Goal: Task Accomplishment & Management: Use online tool/utility

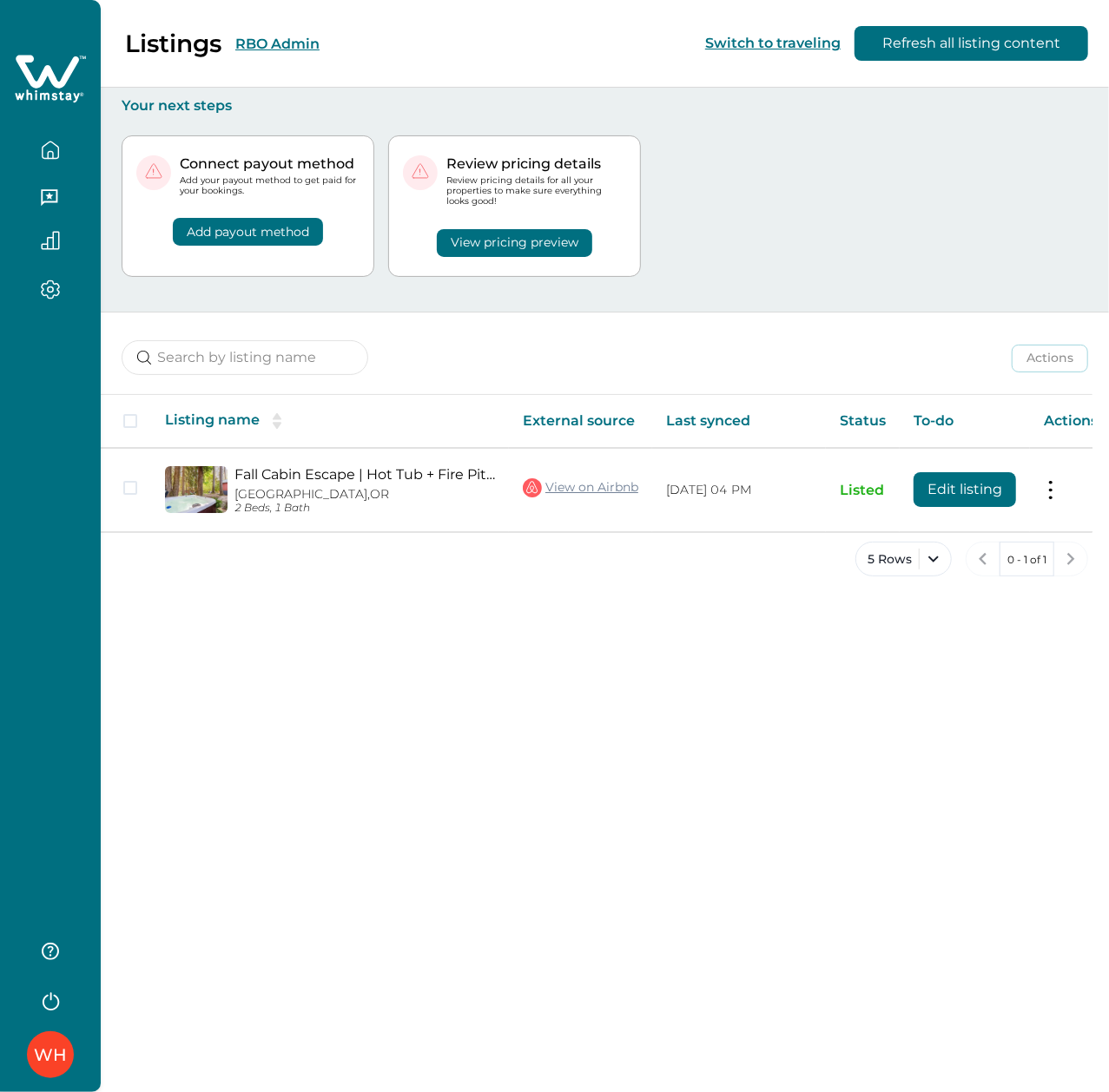
click at [271, 35] on button "RBO Admin" at bounding box center [277, 43] width 84 height 17
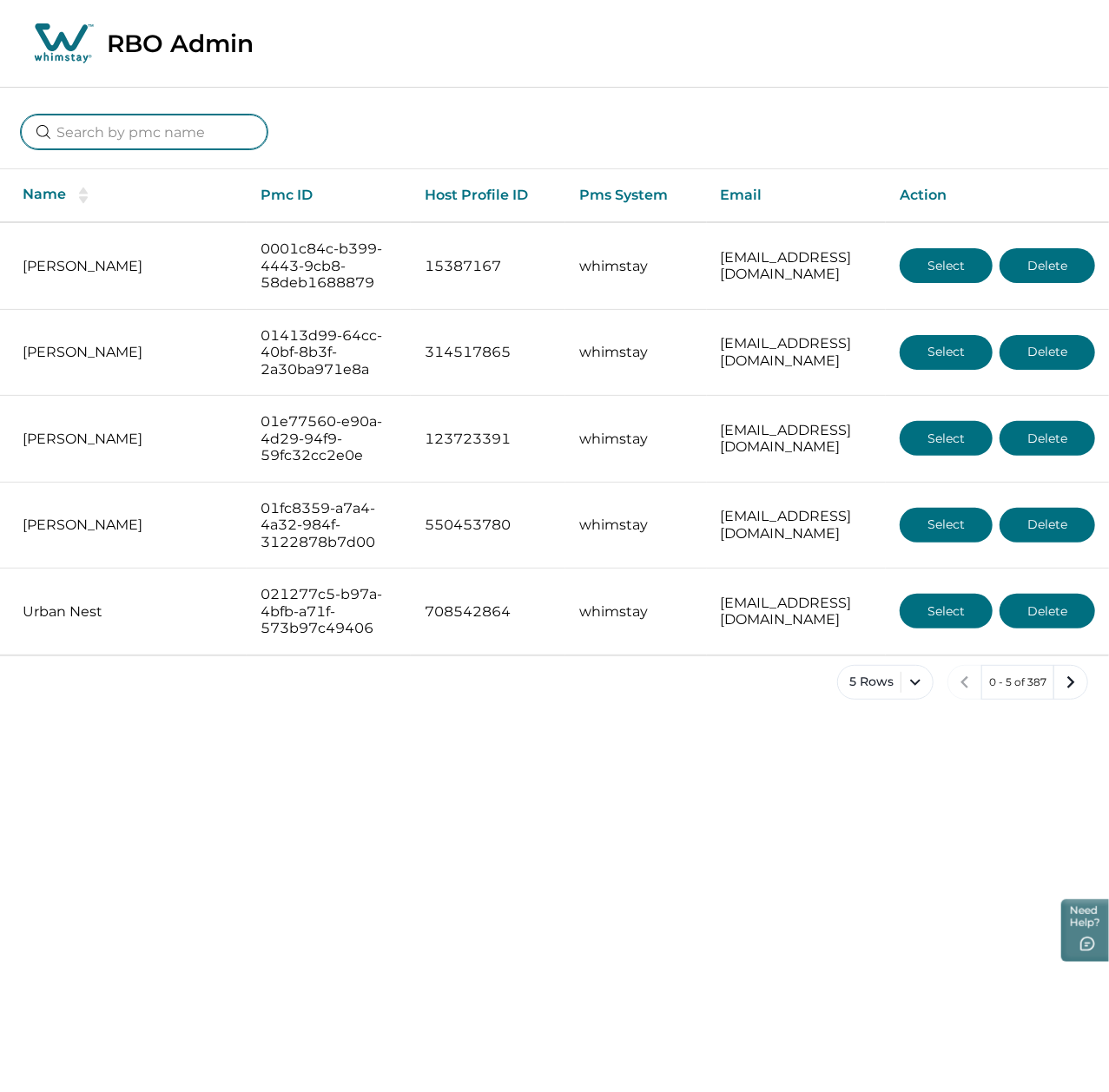
click at [140, 140] on input at bounding box center [144, 132] width 247 height 34
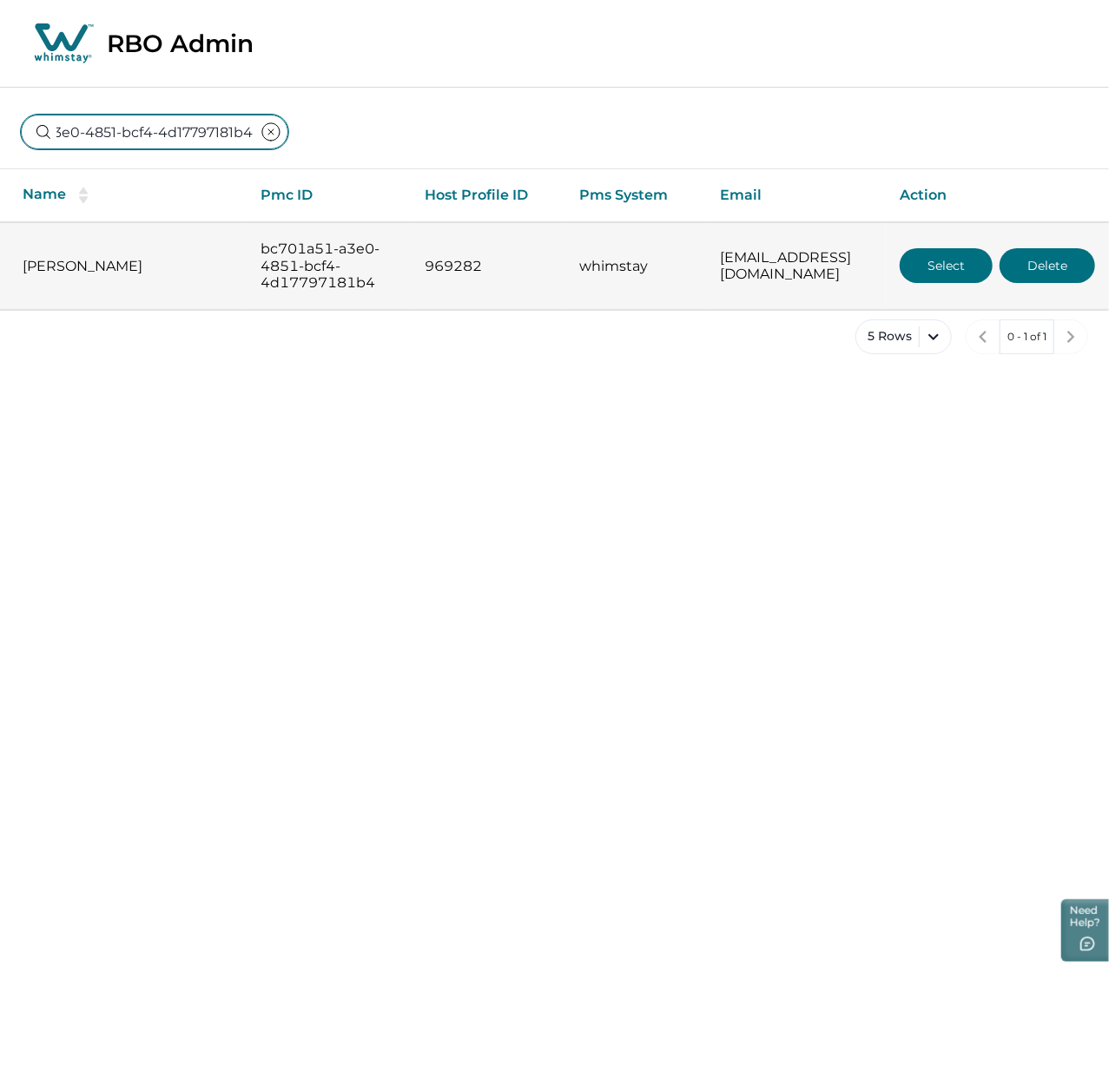
type input "bc701a51-a3e0-4851-bcf4-4d17797181b4"
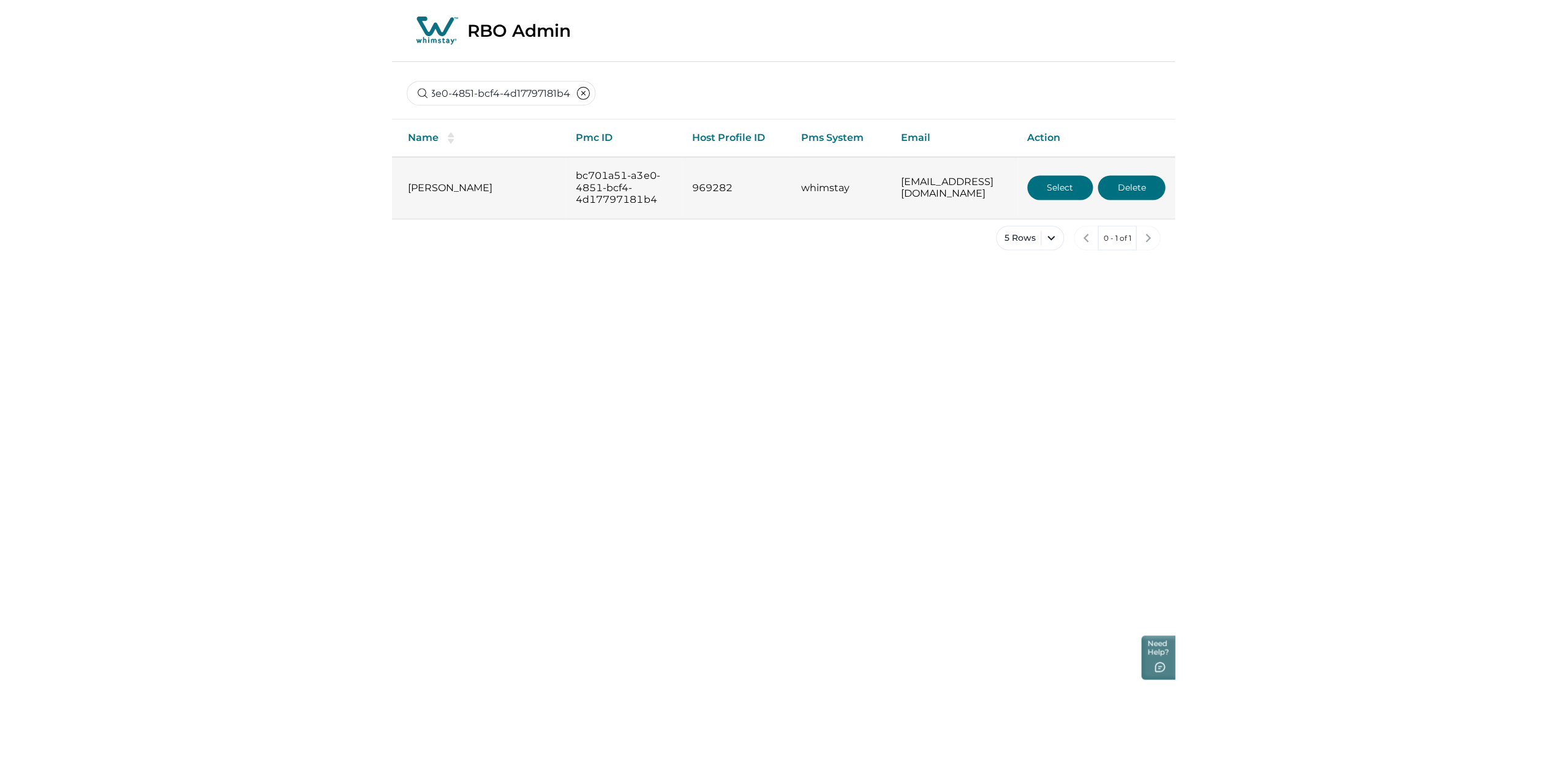
scroll to position [0, 0]
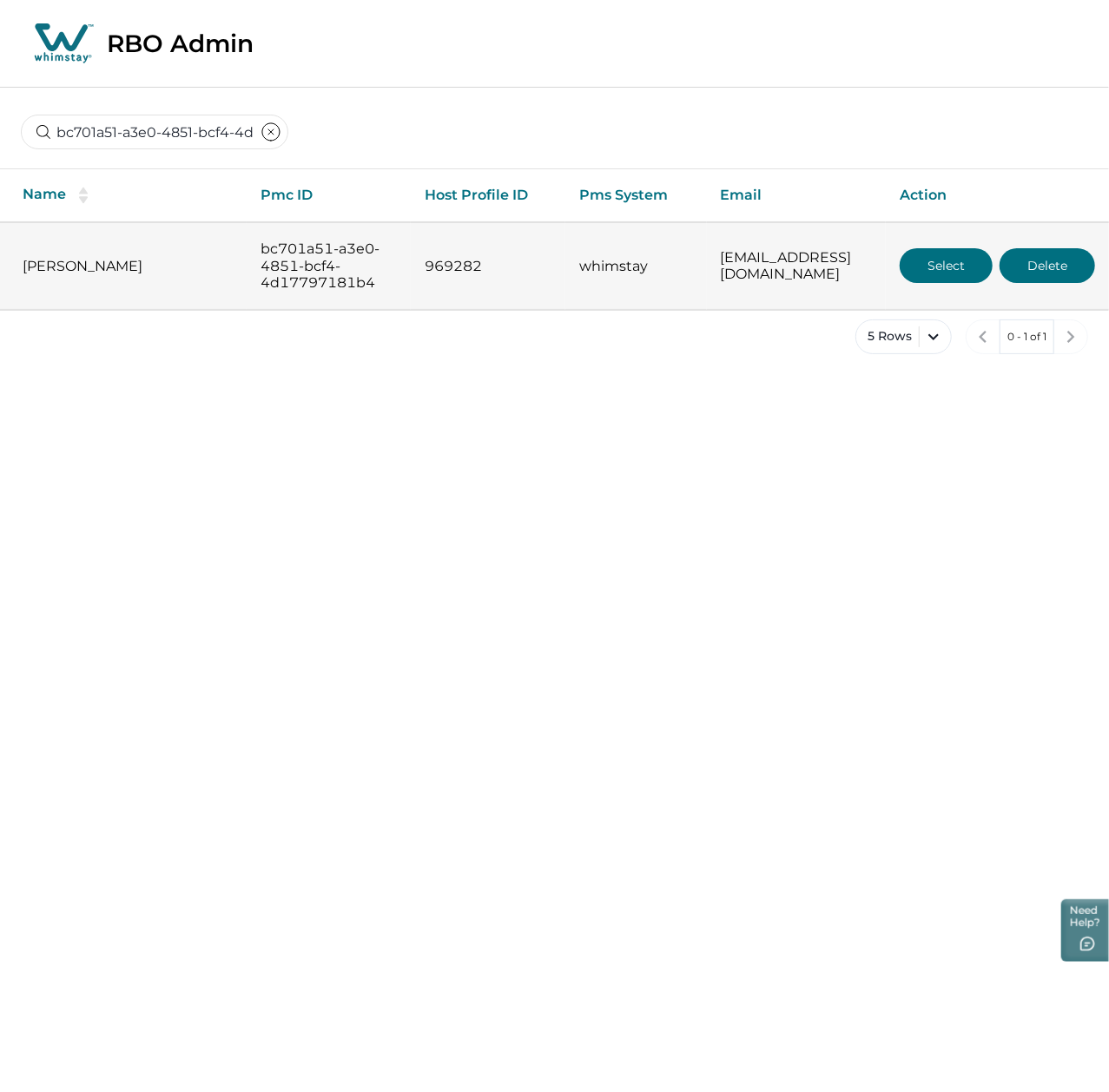
click at [955, 268] on button "Select" at bounding box center [946, 265] width 93 height 34
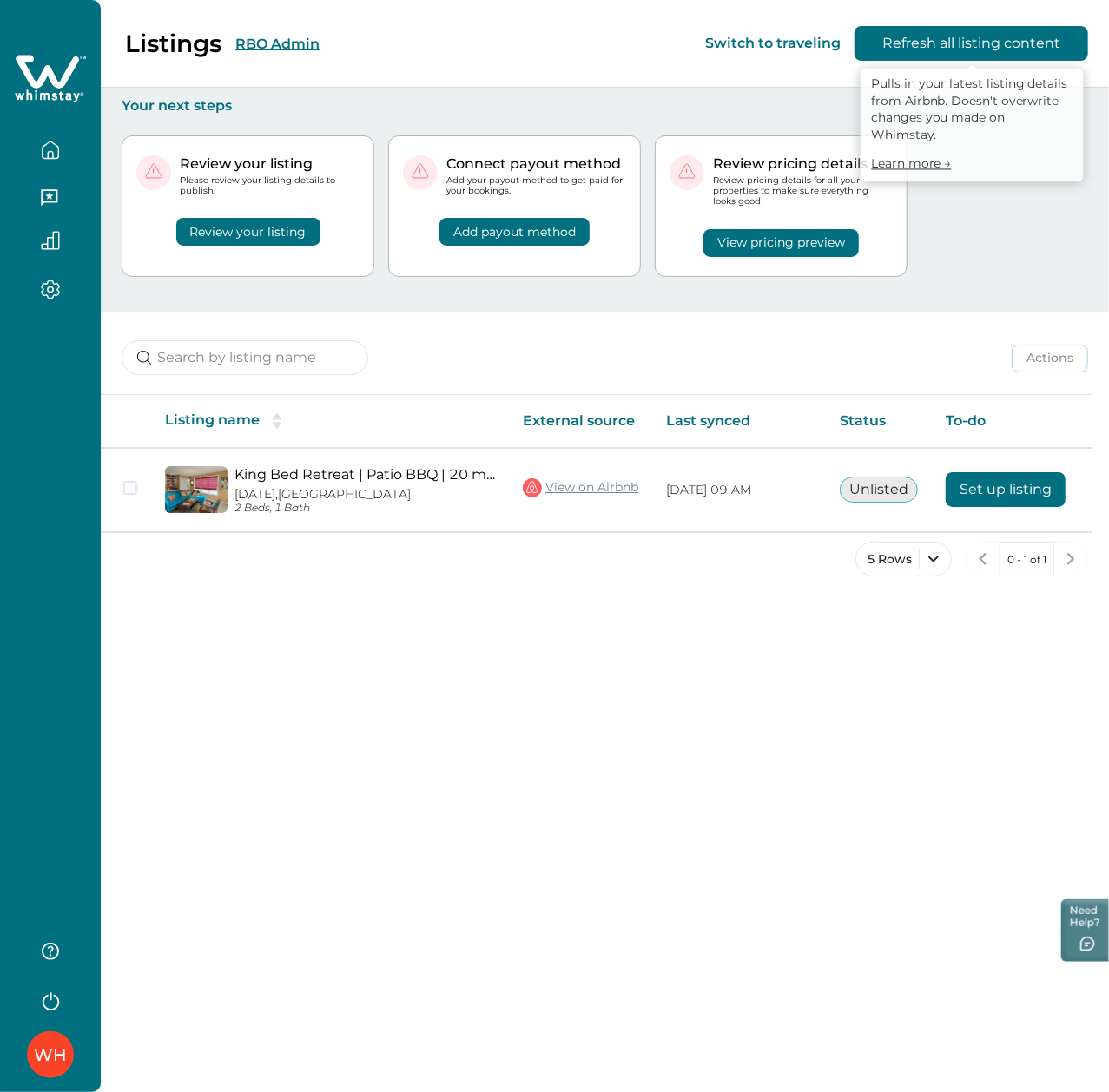
click at [917, 36] on button "Refresh all listing content" at bounding box center [971, 42] width 233 height 34
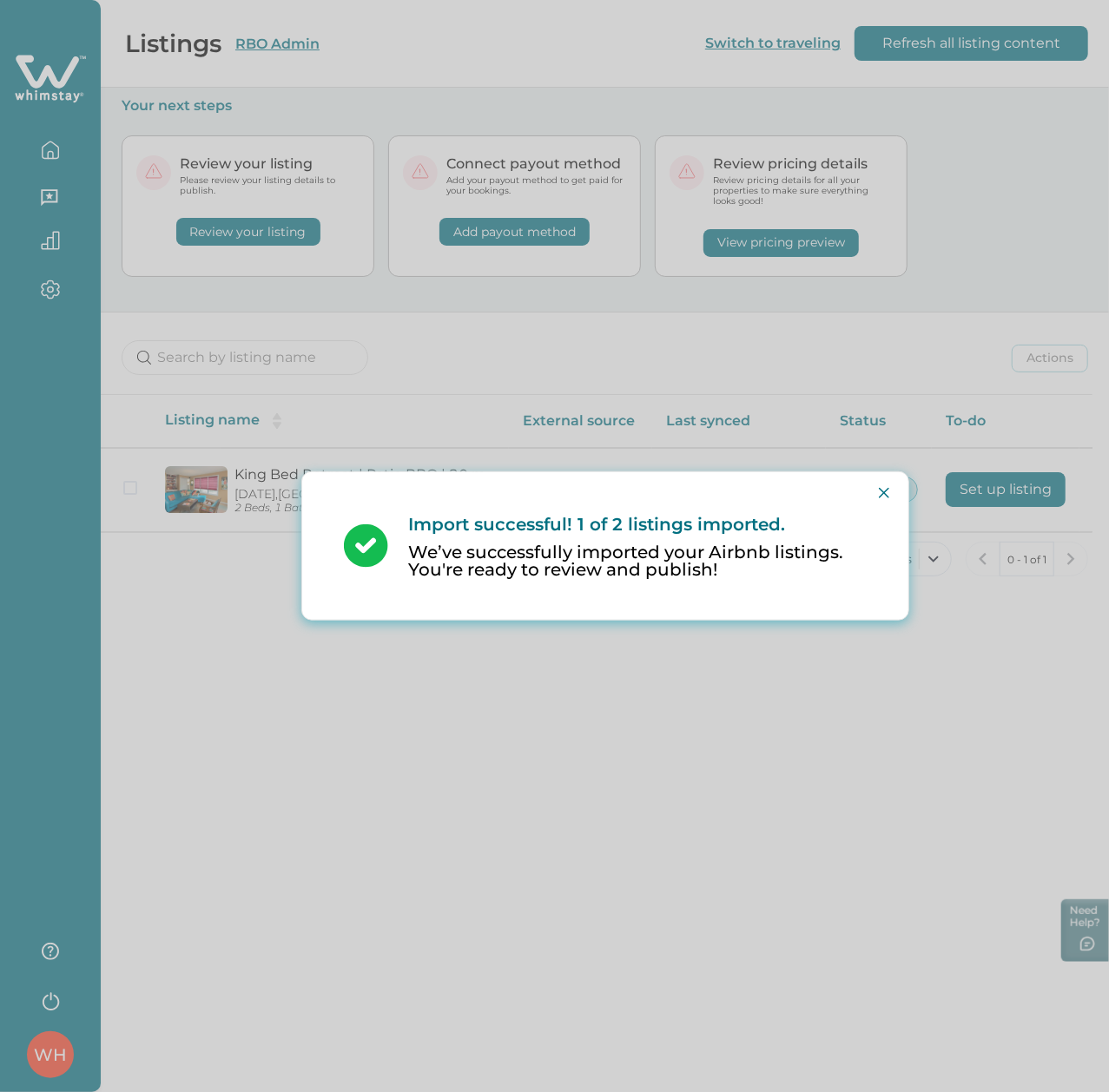
click at [306, 890] on div "Import successful! 1 of 2 listings imported. We’ve successfully imported your A…" at bounding box center [554, 546] width 1109 height 1092
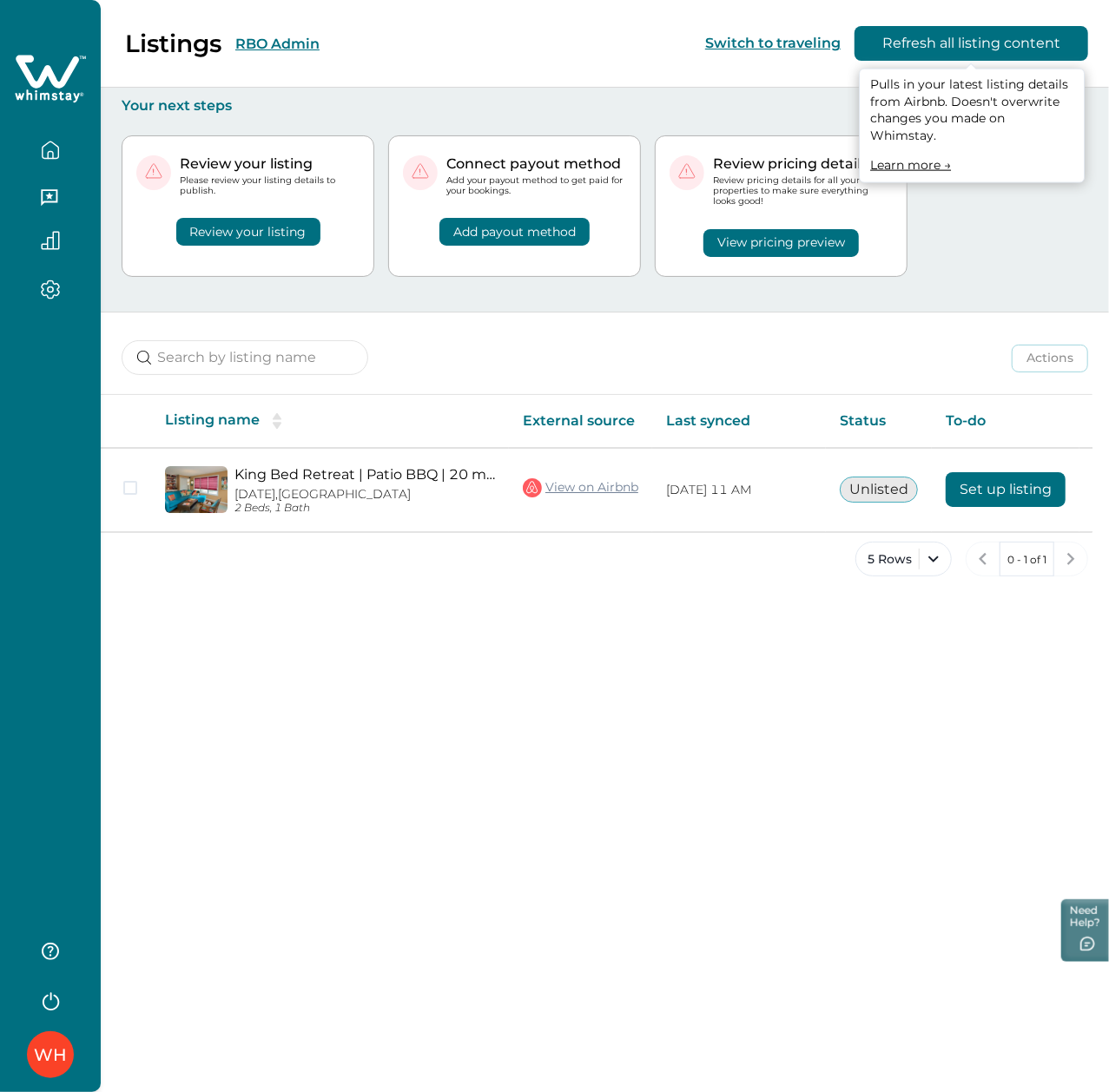
click at [942, 40] on button "Refresh all listing content" at bounding box center [971, 42] width 233 height 34
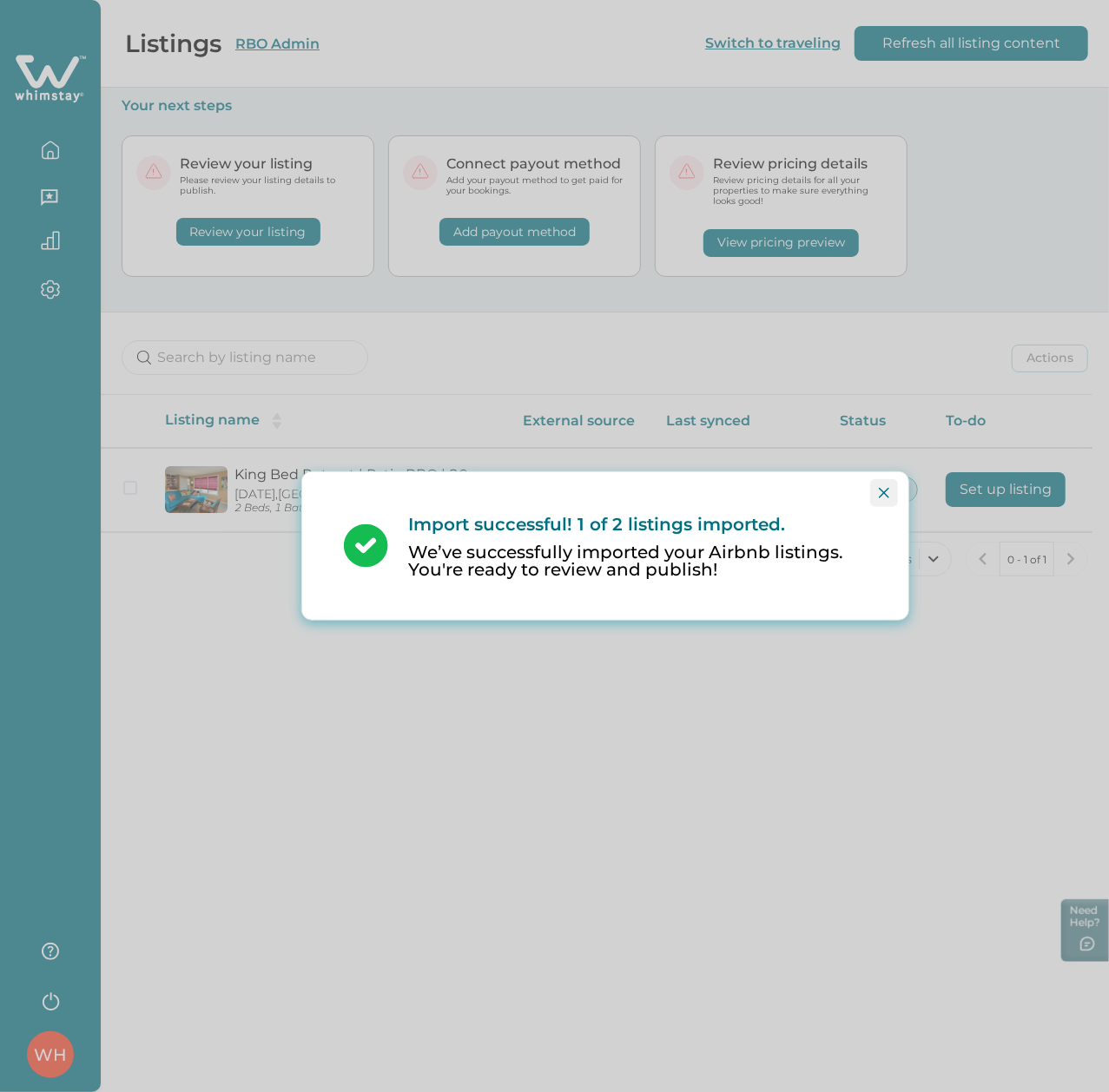
click at [879, 495] on icon "Close" at bounding box center [884, 493] width 11 height 11
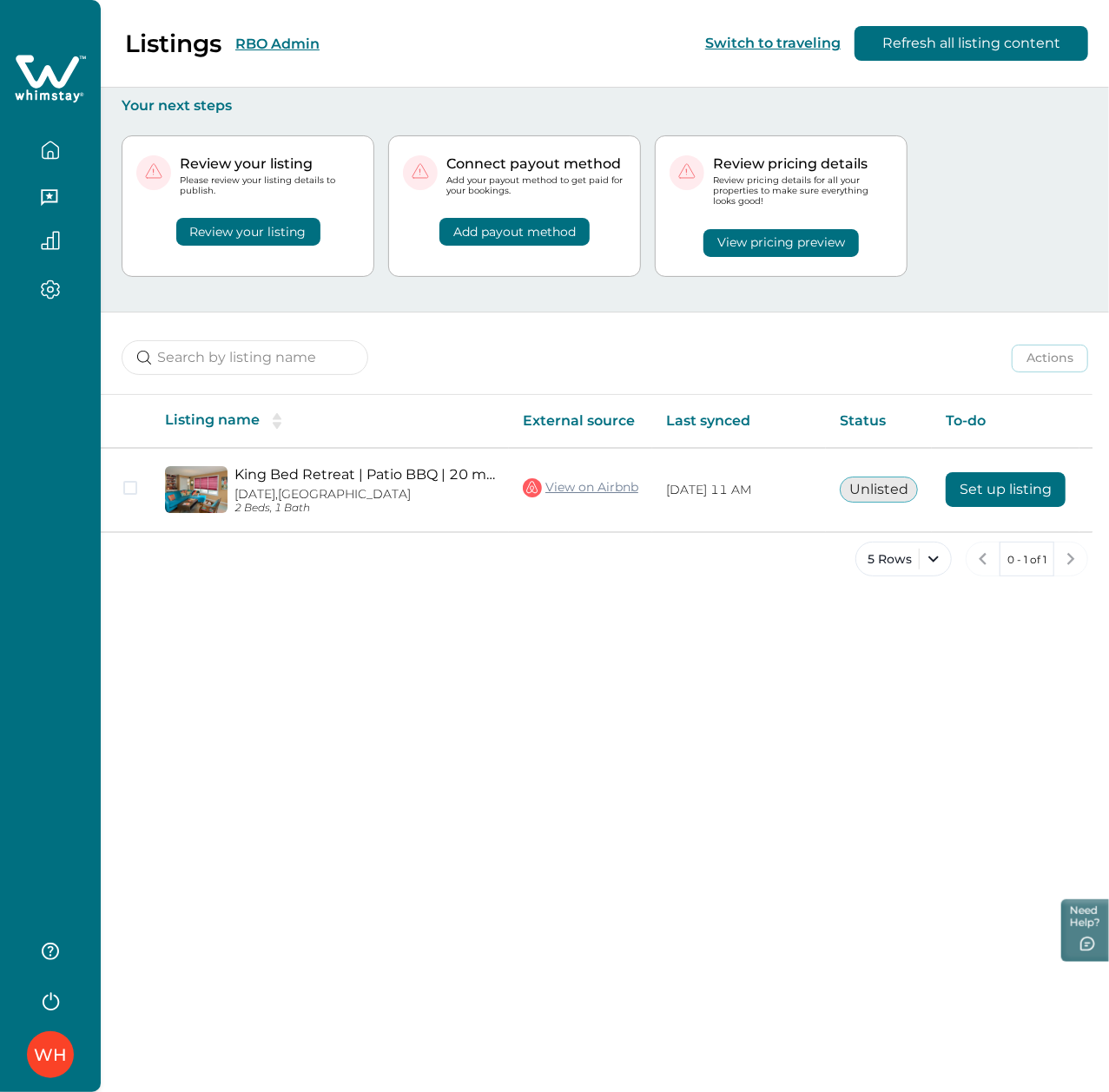
click at [723, 694] on div "Listings RBO Admin Switch to traveling Refresh all listing content Your next st…" at bounding box center [604, 546] width 1008 height 1092
click at [754, 671] on div "Listings RBO Admin Switch to traveling Refresh all listing content Your next st…" at bounding box center [604, 546] width 1008 height 1092
click at [567, 724] on div "Listings RBO Admin Switch to traveling Refresh all listing content Your next st…" at bounding box center [604, 546] width 1008 height 1092
